Goal: Task Accomplishment & Management: Use online tool/utility

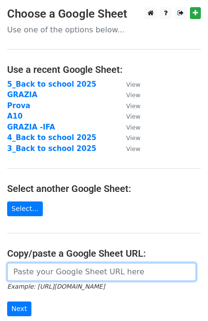
click at [39, 272] on input "url" at bounding box center [101, 272] width 189 height 18
paste input "[URL][DOMAIN_NAME]"
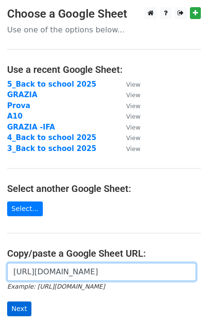
type input "[URL][DOMAIN_NAME]"
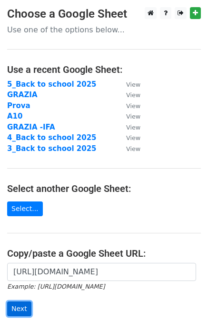
scroll to position [0, 0]
click at [18, 307] on input "Next" at bounding box center [19, 309] width 24 height 15
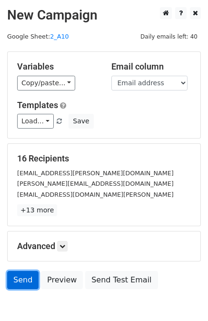
click at [21, 275] on link "Send" at bounding box center [22, 280] width 31 height 18
